Goal: Task Accomplishment & Management: Complete application form

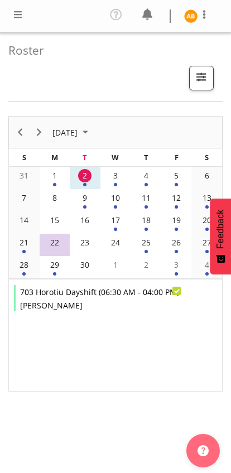
click at [14, 19] on span at bounding box center [17, 14] width 13 height 13
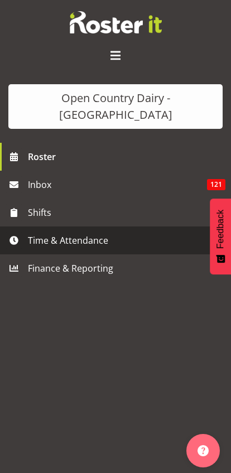
click at [40, 232] on span "Time & Attendance" at bounding box center [118, 240] width 181 height 17
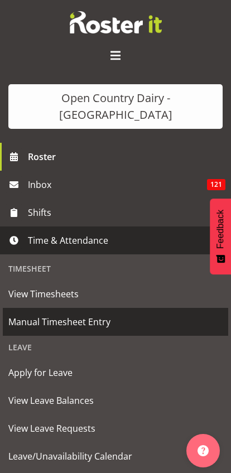
click at [31, 314] on span "Manual Timesheet Entry" at bounding box center [115, 322] width 214 height 17
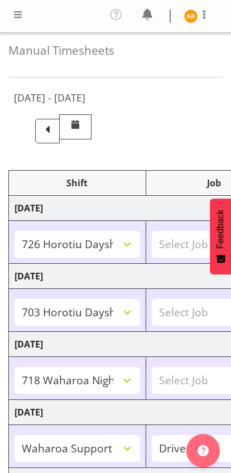
select select "78954"
select select "78930"
select select "78978"
select select "81330"
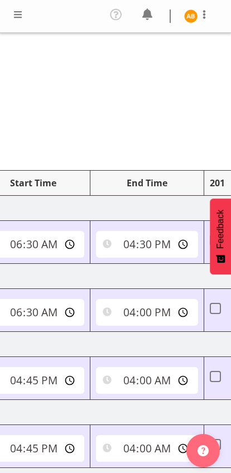
scroll to position [0, 444]
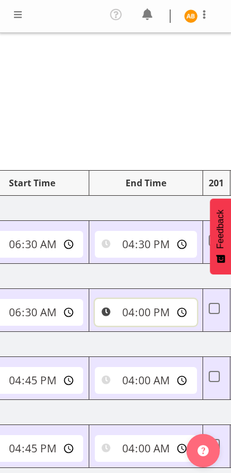
click at [116, 313] on input "16:00:00" at bounding box center [146, 312] width 102 height 27
type input "15:30:00"
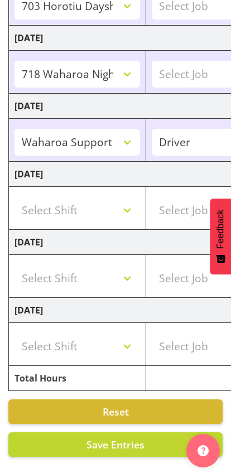
scroll to position [0, 0]
click at [118, 442] on span "Save Entries" at bounding box center [115, 444] width 58 height 13
click at [127, 444] on span "Save Entries" at bounding box center [115, 444] width 58 height 13
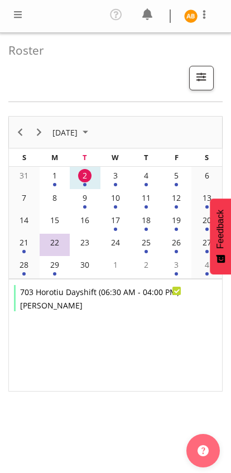
click at [124, 179] on td "3" at bounding box center [115, 178] width 31 height 22
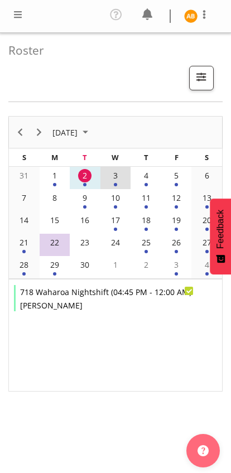
click at [122, 175] on div "3" at bounding box center [115, 175] width 13 height 13
click at [122, 175] on td "3" at bounding box center [115, 178] width 31 height 22
click at [181, 176] on div "5" at bounding box center [176, 175] width 13 height 13
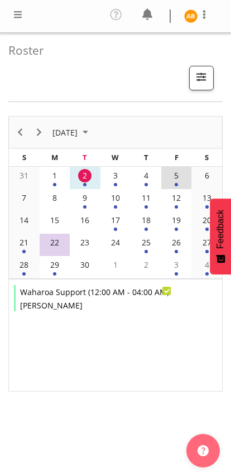
click at [153, 176] on td "4" at bounding box center [146, 178] width 31 height 22
